Goal: Find specific fact: Find specific fact

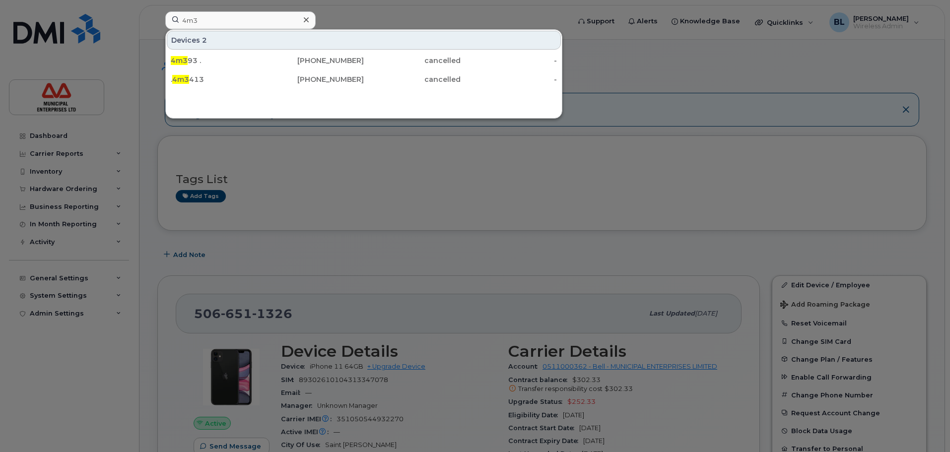
click at [157, 19] on div "4m3 Devices 2 4m3 93 . [PHONE_NUMBER] cancelled - . 4m3 [PHONE_NUMBER] cancelle…" at bounding box center [364, 22] width 414 height 22
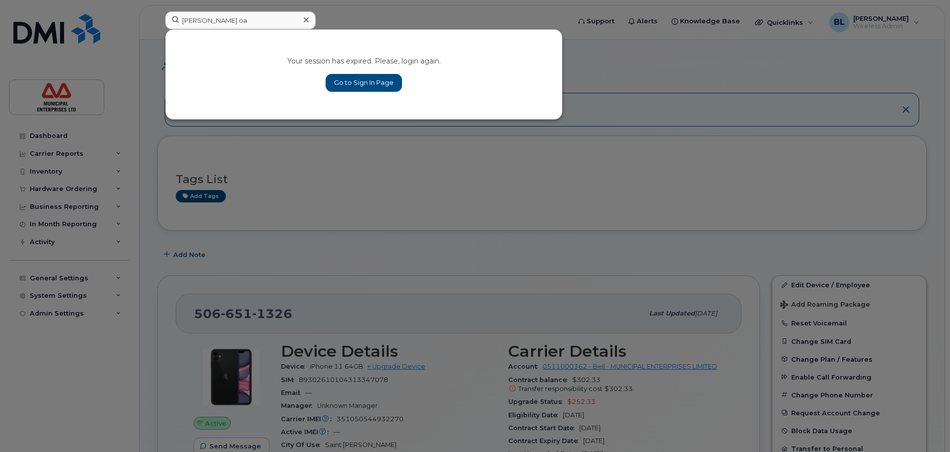
type input "[PERSON_NAME]"
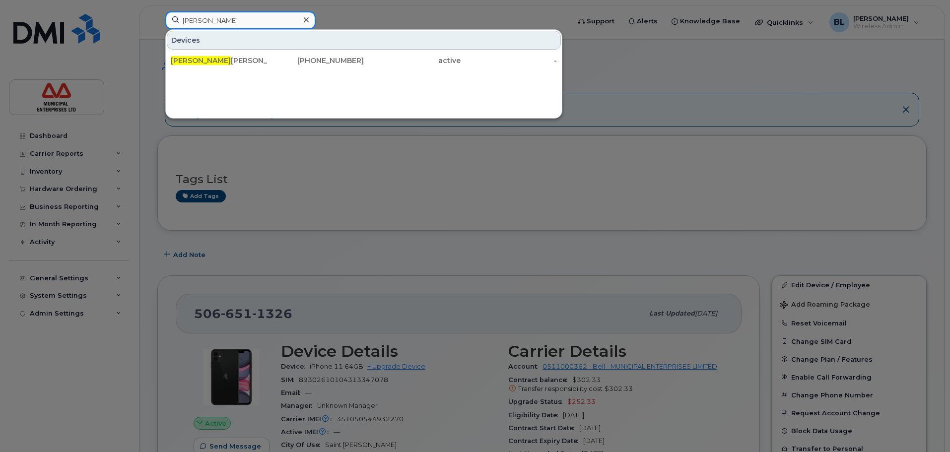
type input "[PERSON_NAME]"
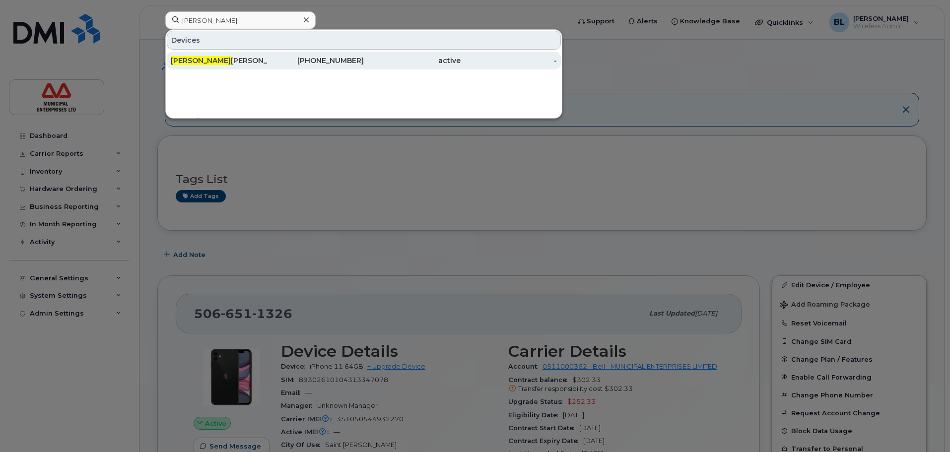
click at [210, 65] on div "[PERSON_NAME]" at bounding box center [219, 61] width 97 height 10
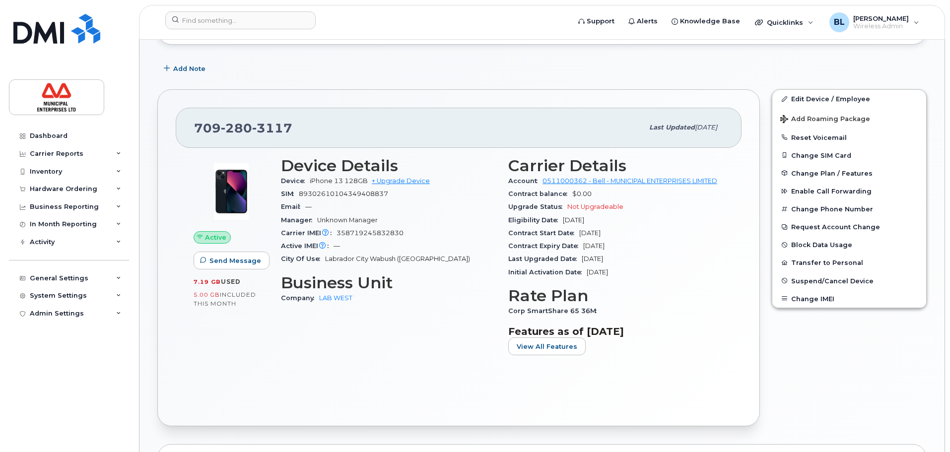
scroll to position [149, 0]
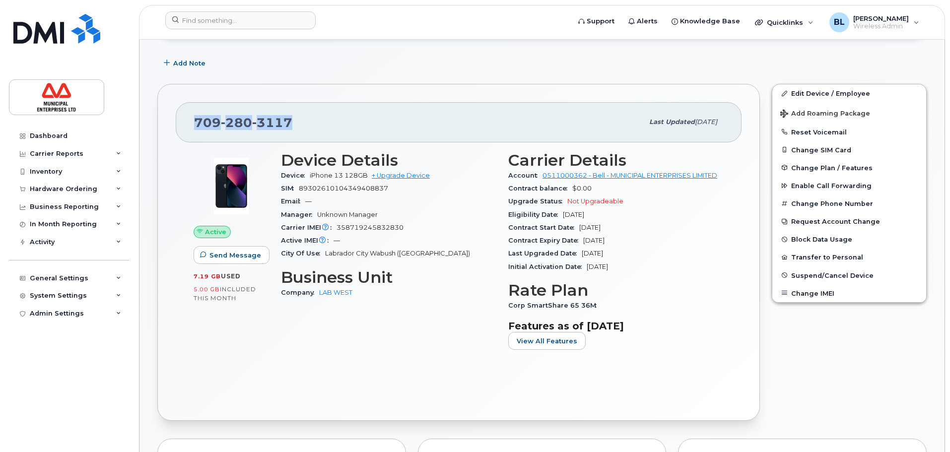
drag, startPoint x: 293, startPoint y: 120, endPoint x: 189, endPoint y: 125, distance: 104.4
click at [189, 125] on div "[PHONE_NUMBER] Last updated [DATE]" at bounding box center [459, 122] width 566 height 40
copy span "[PHONE_NUMBER]"
drag, startPoint x: 127, startPoint y: 62, endPoint x: 135, endPoint y: 58, distance: 8.2
click at [127, 62] on div "Dashboard Carrier Reports Monthly Billing Data Pooling Average Costing Accounti…" at bounding box center [67, 226] width 135 height 452
